Goal: Transaction & Acquisition: Purchase product/service

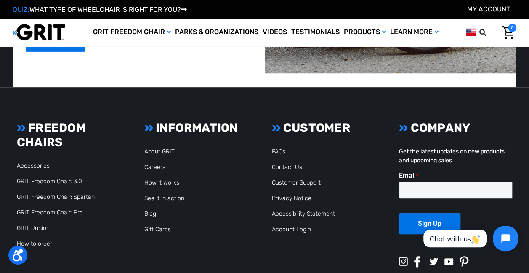
scroll to position [1948, 0]
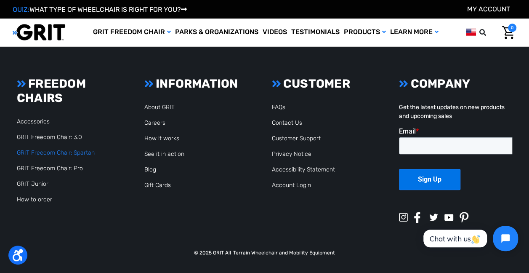
click at [55, 152] on link "GRIT Freedom Chair: Spartan" at bounding box center [56, 152] width 78 height 7
click at [34, 121] on link "Accessories" at bounding box center [33, 121] width 33 height 7
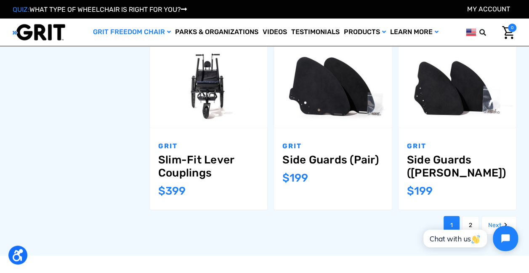
scroll to position [842, 0]
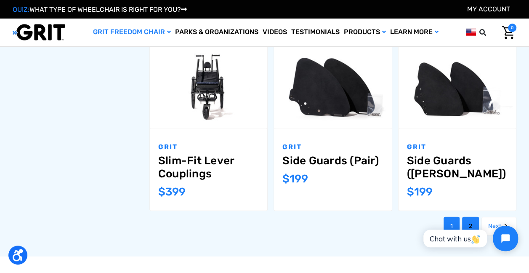
click at [471, 217] on link "2" at bounding box center [470, 226] width 17 height 19
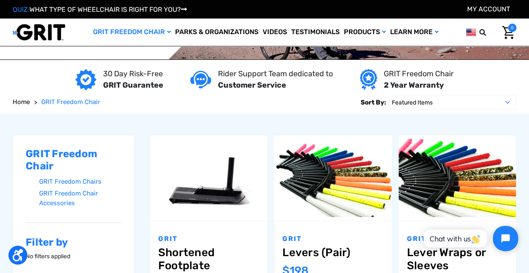
scroll to position [42, 0]
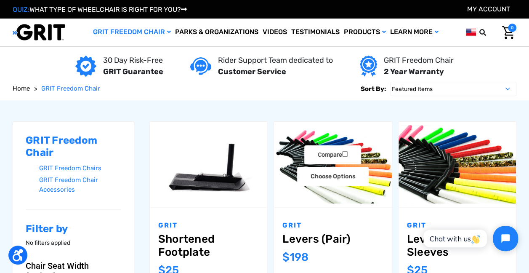
click at [328, 191] on img "Levers (Pair),$198.00\a" at bounding box center [332, 164] width 117 height 78
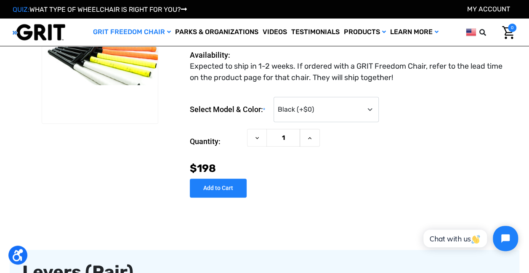
scroll to position [42, 0]
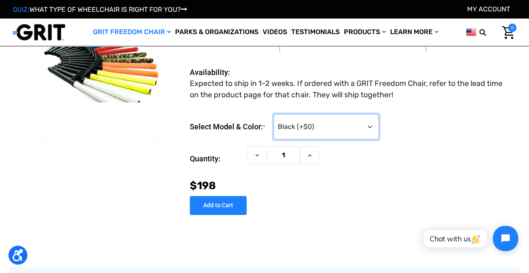
click at [304, 129] on select "Choose Options Black (+$0) Red (+$25) Blue (+$25) Camo (+$25) Green (+$25) Oran…" at bounding box center [326, 126] width 105 height 25
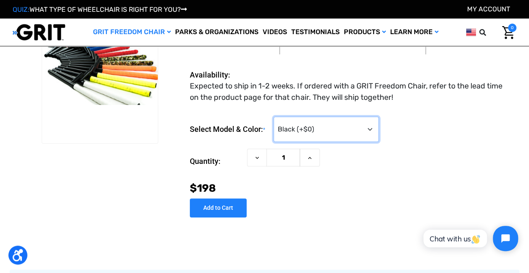
scroll to position [84, 0]
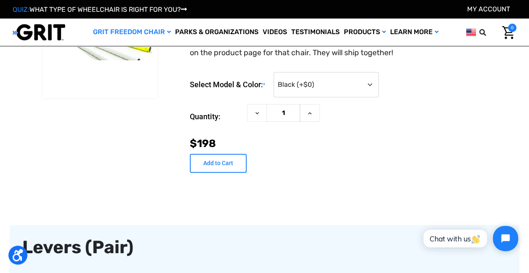
click at [223, 173] on input "Add to Cart" at bounding box center [218, 163] width 57 height 19
type input "Add to Cart"
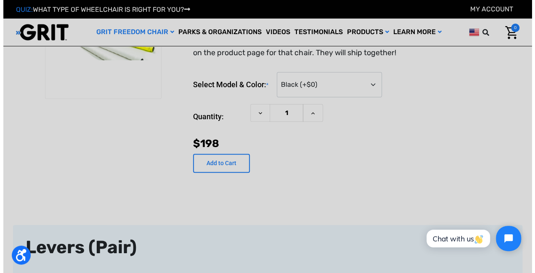
scroll to position [83, 0]
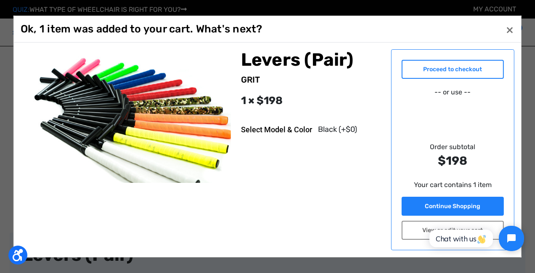
click at [449, 64] on link "Proceed to checkout" at bounding box center [453, 69] width 103 height 19
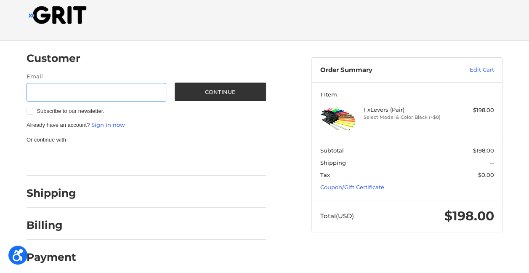
scroll to position [19, 0]
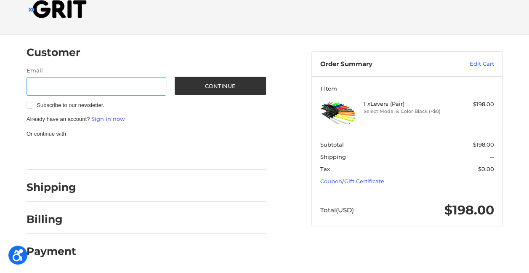
click at [89, 87] on input "Email" at bounding box center [97, 86] width 140 height 19
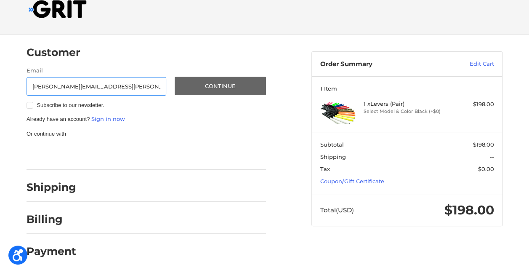
type input "elias.wilson@wisconsin.gov"
click at [219, 86] on button "Continue" at bounding box center [221, 86] width 92 height 19
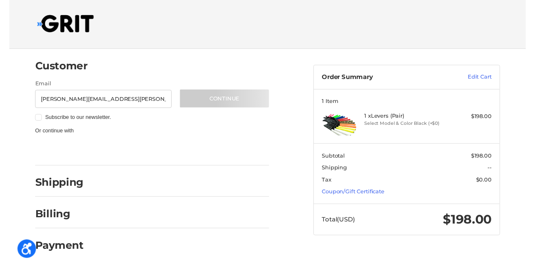
scroll to position [0, 0]
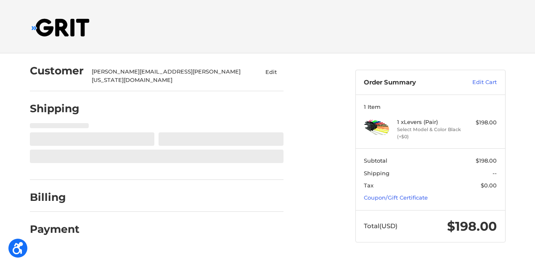
select select "US"
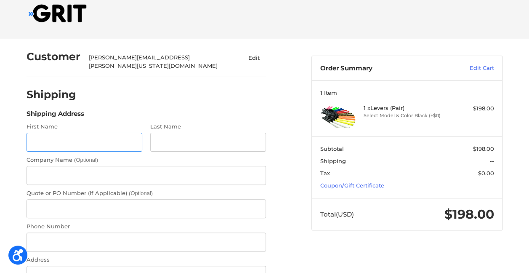
scroll to position [30, 0]
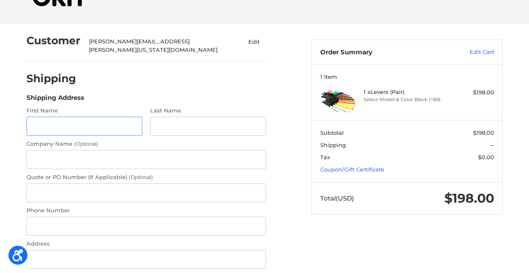
click at [67, 123] on input "First Name" at bounding box center [85, 126] width 116 height 19
type input "Elias"
type input "Wilson"
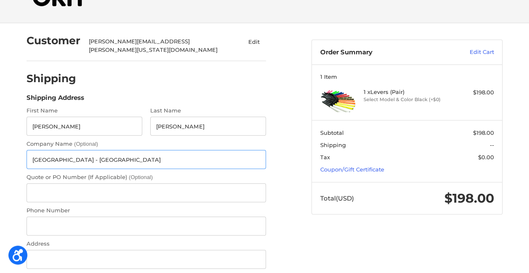
type input "Kettle Moraine State Forest - Pike Lake Unit"
click at [60, 221] on input "Phone Number" at bounding box center [147, 225] width 240 height 19
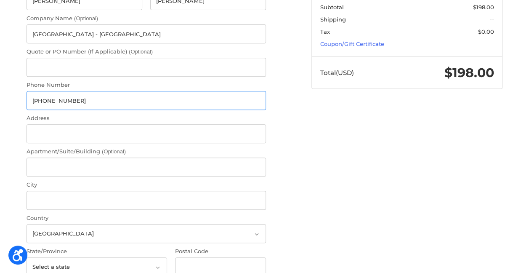
scroll to position [157, 0]
type input "414-750-0720"
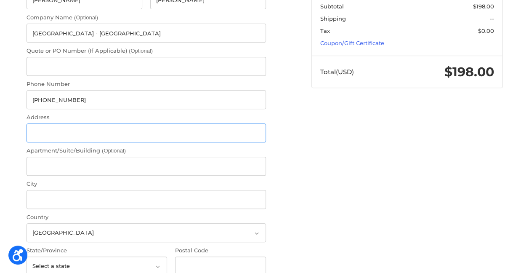
click at [65, 128] on input "Address" at bounding box center [147, 132] width 240 height 19
type input "3544 Kettle Moraine Road"
click at [55, 162] on input "Apartment/Suite/Building (Optional)" at bounding box center [147, 166] width 240 height 19
click at [46, 190] on input "City" at bounding box center [147, 199] width 240 height 19
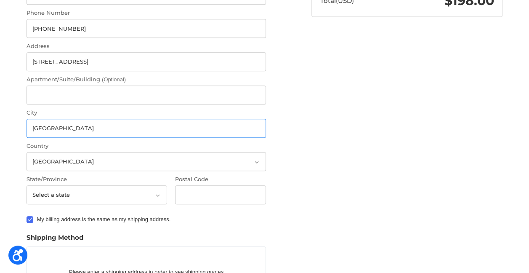
scroll to position [241, 0]
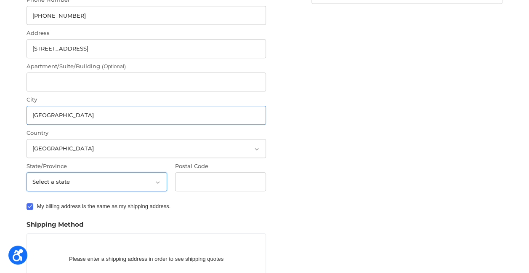
type input "Hartford"
click at [57, 175] on select "Select a state Alabama Alaska American Samoa Arizona Arkansas Armed Forces Amer…" at bounding box center [97, 181] width 141 height 19
select select "WI"
click at [27, 172] on select "Select a state Alabama Alaska American Samoa Arizona Arkansas Armed Forces Amer…" at bounding box center [97, 181] width 141 height 19
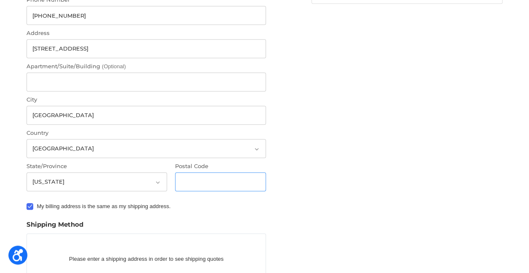
click at [217, 172] on input "Postal Code" at bounding box center [220, 181] width 91 height 19
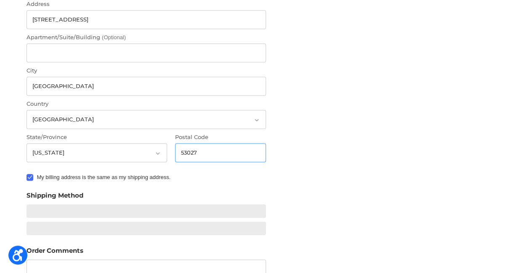
scroll to position [283, 0]
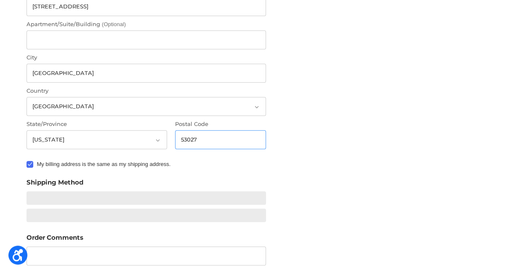
type input "53027"
click at [294, 162] on ol "Customer elias.wilson@wisconsin.gov Edit Shipping Shipping Address First Name E…" at bounding box center [163, 70] width 272 height 599
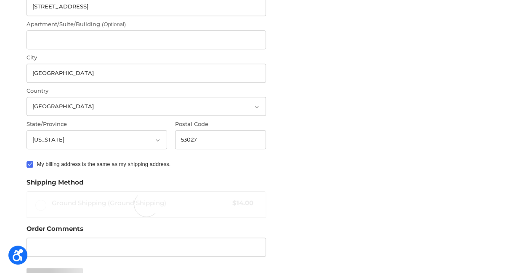
radio input "true"
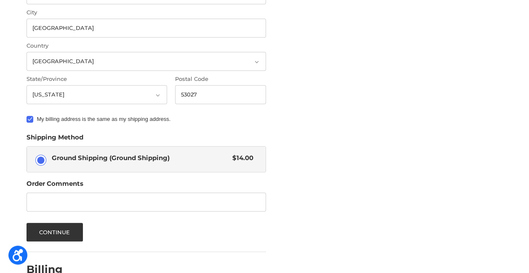
scroll to position [367, 0]
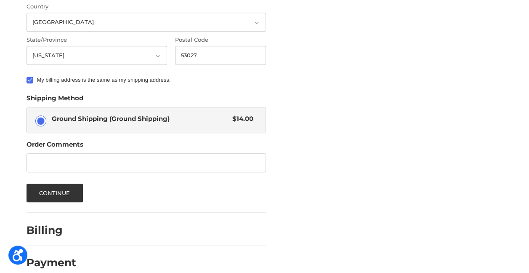
click at [136, 116] on span "Ground Shipping (Ground Shipping)" at bounding box center [140, 119] width 177 height 10
click at [27, 108] on input "Ground Shipping (Ground Shipping) $14.00" at bounding box center [27, 107] width 0 height 0
click at [57, 186] on button "Continue" at bounding box center [55, 193] width 56 height 19
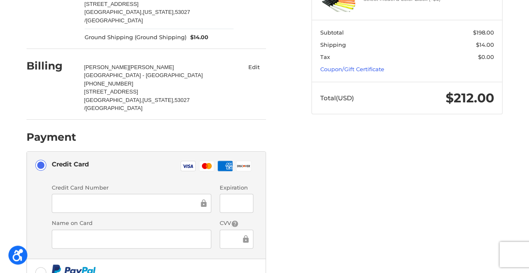
scroll to position [149, 0]
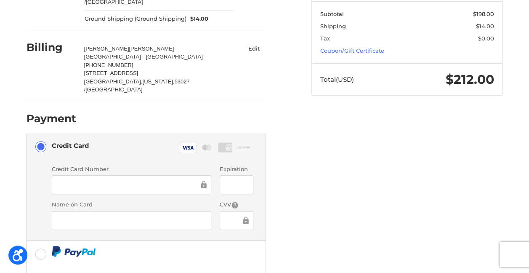
click at [287, 176] on ol "Customer elias.wilson@wisconsin.gov Edit Shipping Elias Wilson Kettle Moraine S…" at bounding box center [163, 141] width 272 height 475
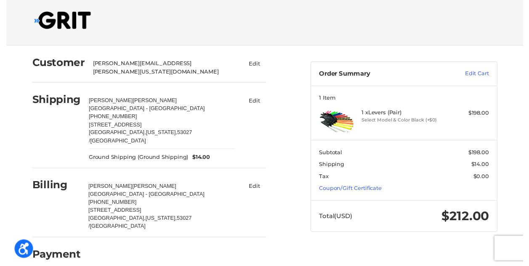
scroll to position [0, 0]
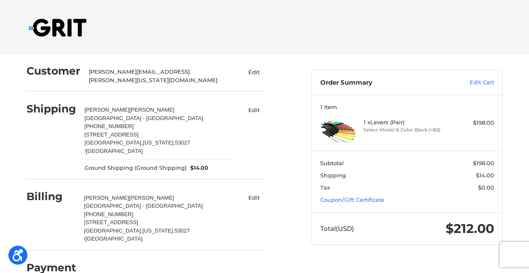
click at [134, 164] on span "Ground Shipping (Ground Shipping)" at bounding box center [136, 168] width 102 height 8
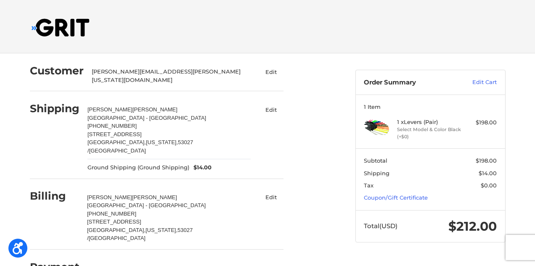
select select "US"
select select "WI"
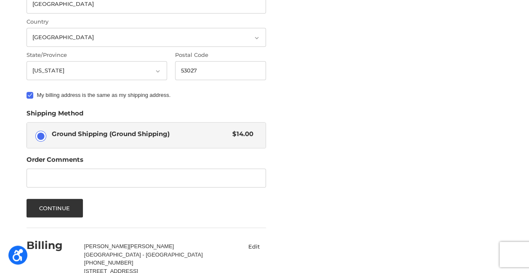
scroll to position [394, 0]
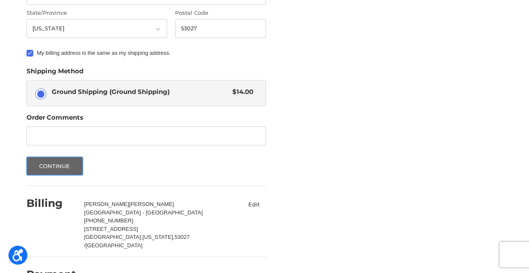
click at [56, 158] on button "Continue" at bounding box center [55, 166] width 56 height 19
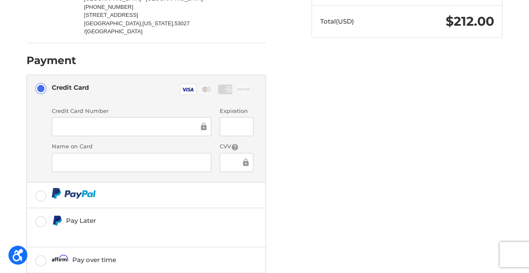
scroll to position [233, 0]
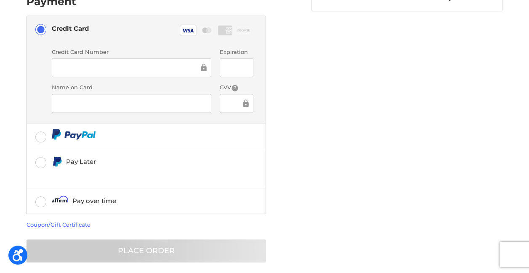
scroll to position [15, 0]
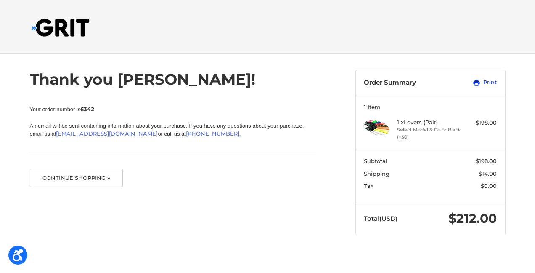
drag, startPoint x: 486, startPoint y: 83, endPoint x: 63, endPoint y: 225, distance: 445.8
click at [486, 83] on link "Print" at bounding box center [476, 82] width 42 height 8
